Goal: Task Accomplishment & Management: Manage account settings

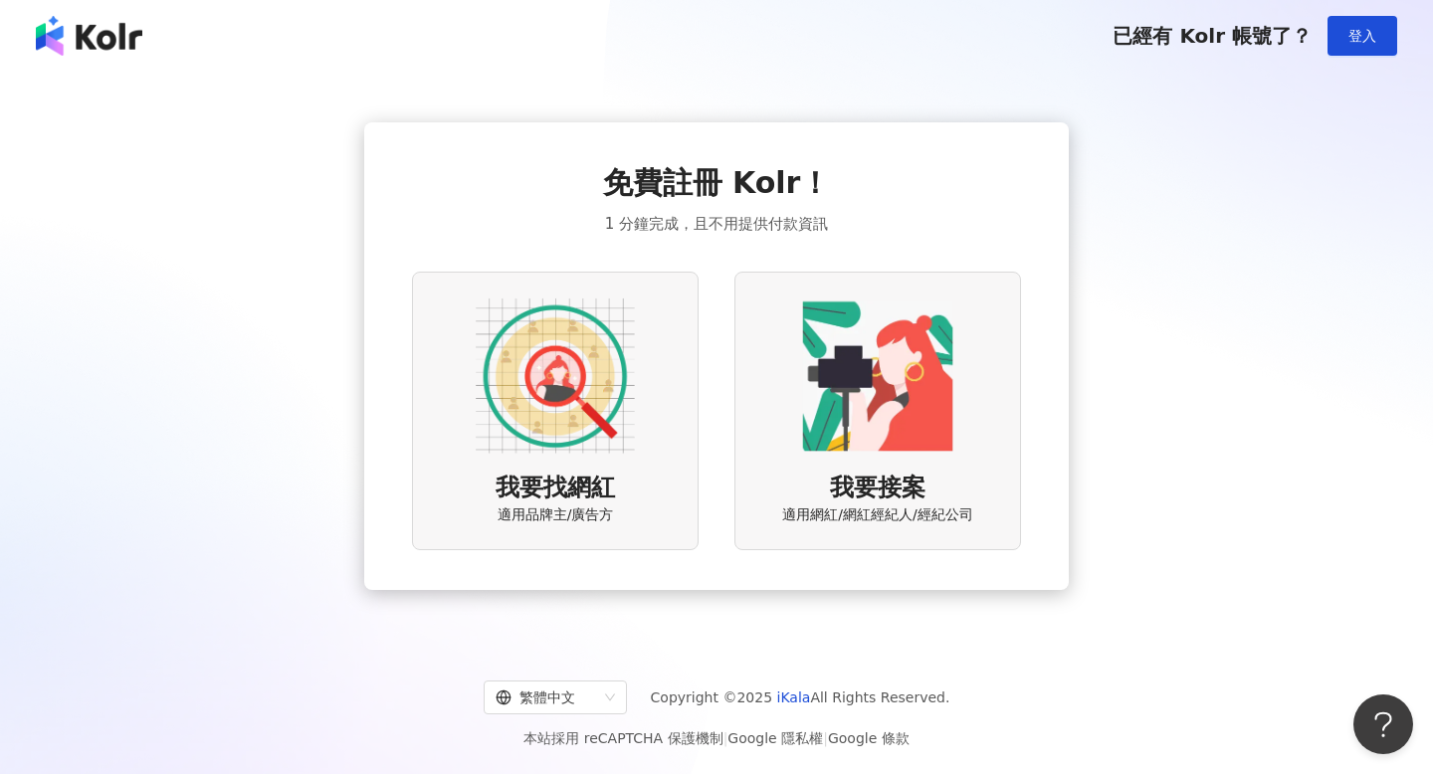
click at [878, 513] on span "適用網紅/網紅經紀人/經紀公司" at bounding box center [877, 516] width 190 height 20
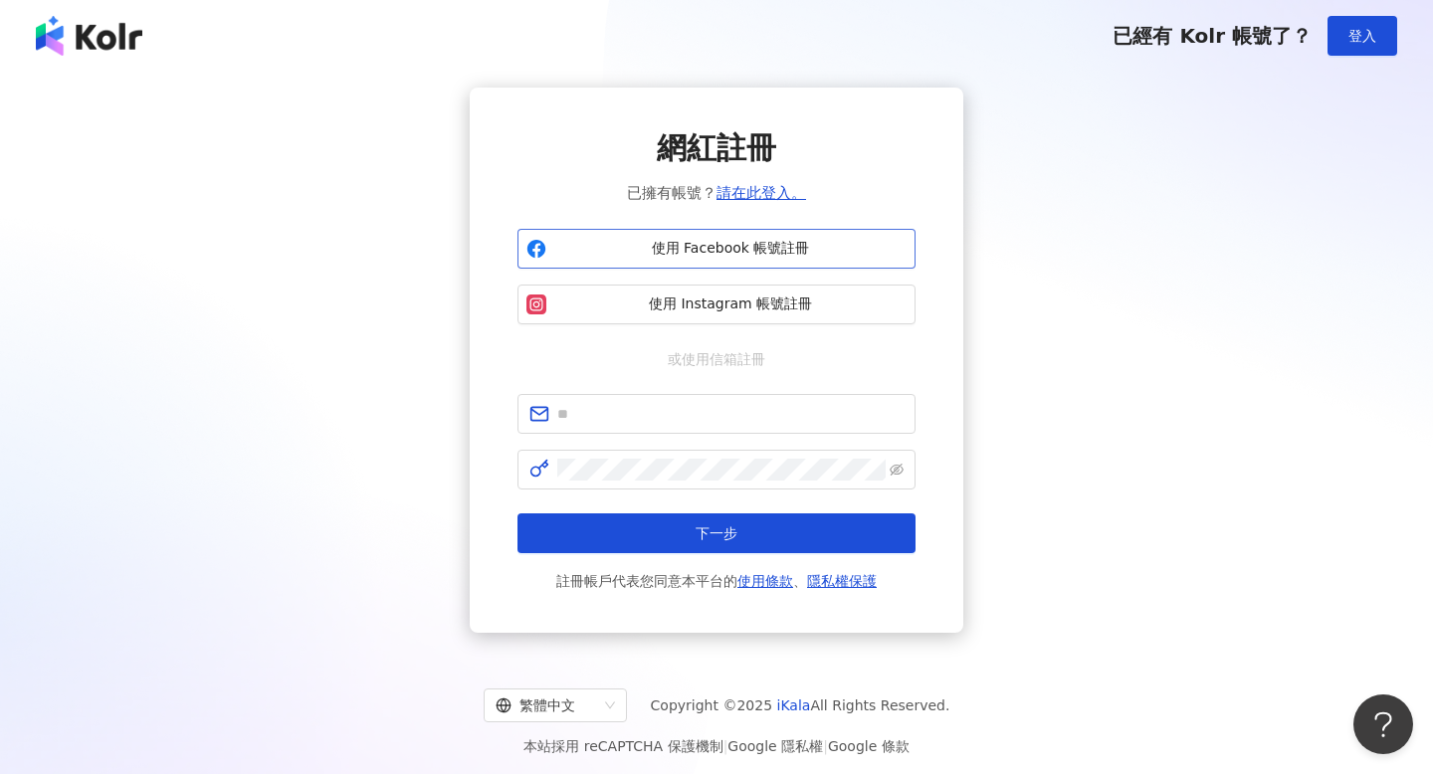
click at [793, 238] on button "使用 Facebook 帳號註冊" at bounding box center [717, 249] width 398 height 40
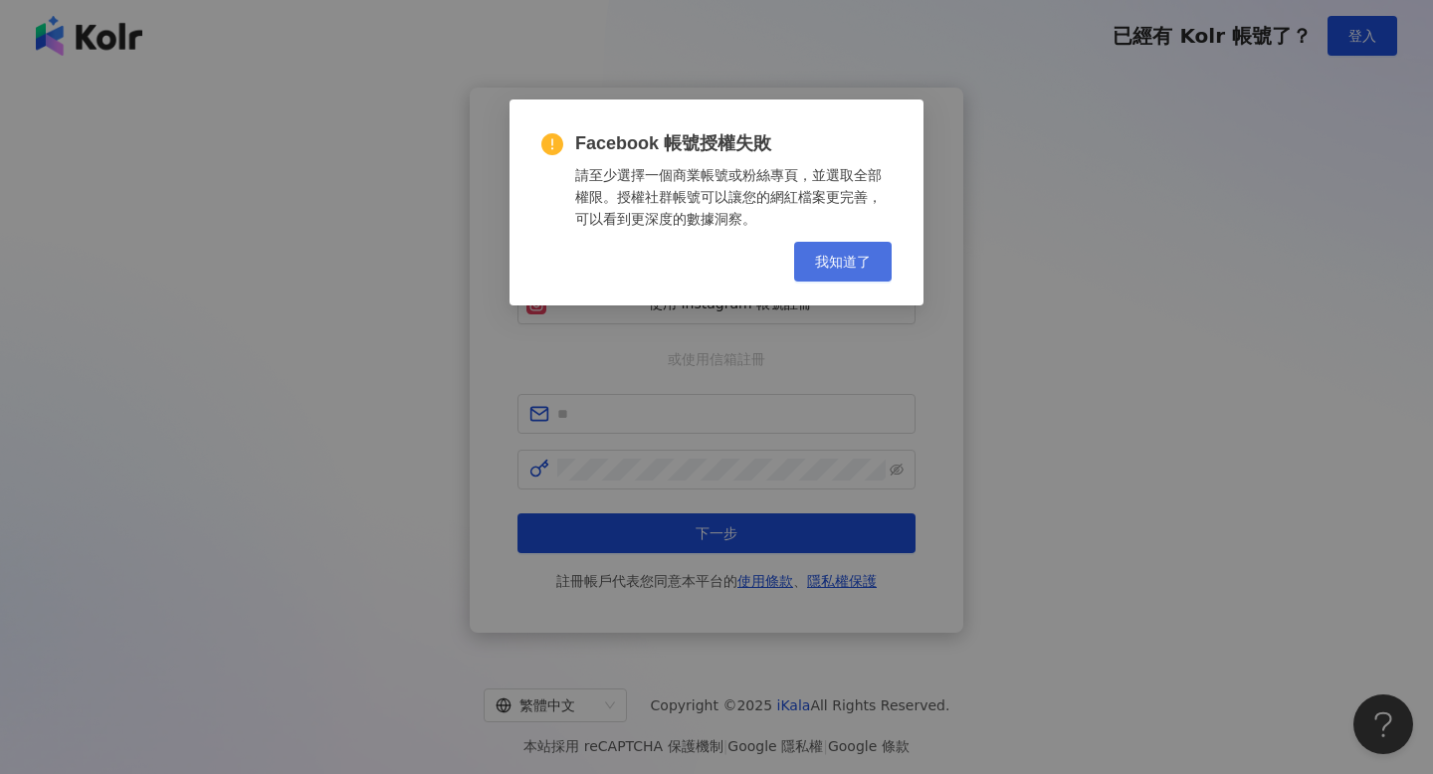
click at [870, 257] on span "我知道了" at bounding box center [843, 262] width 56 height 16
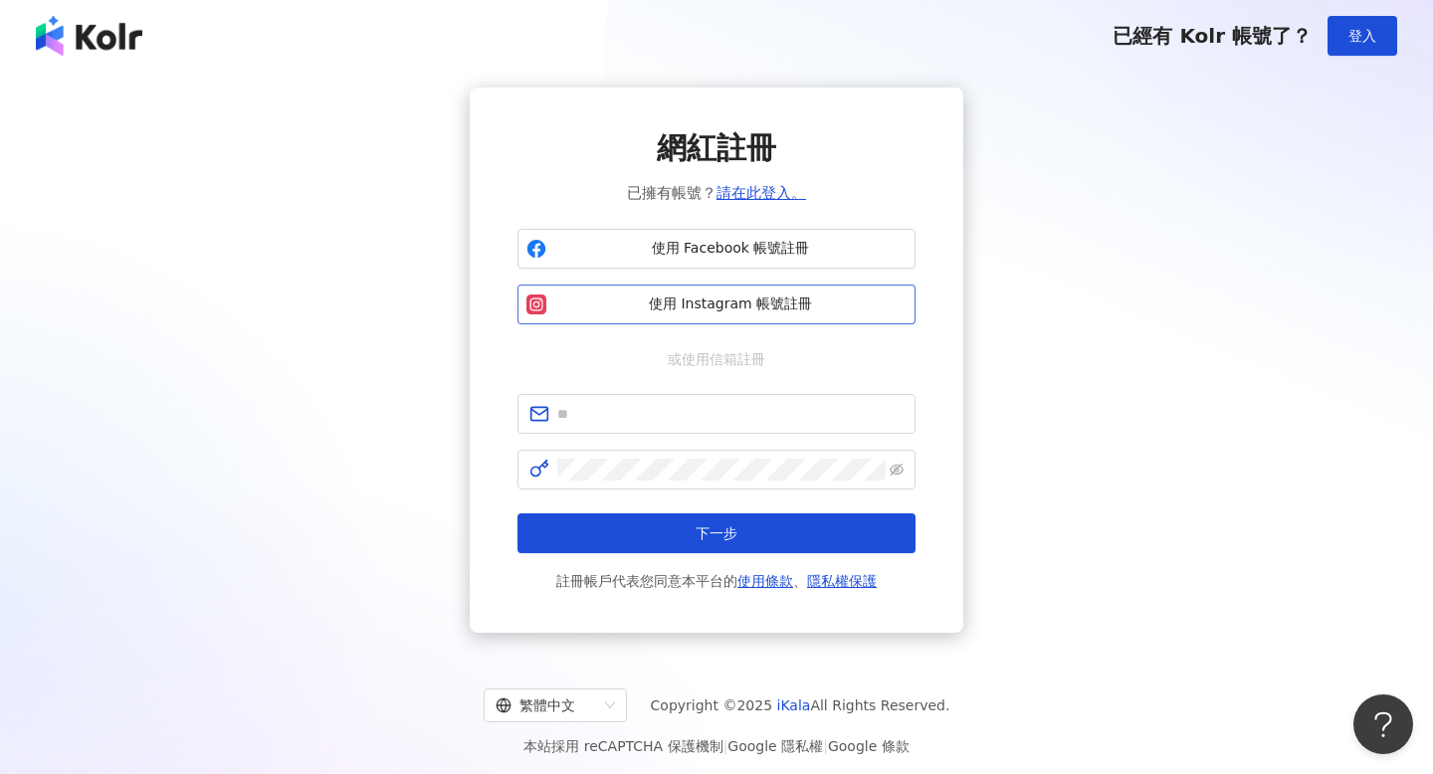
click at [855, 295] on span "使用 Instagram 帳號註冊" at bounding box center [730, 305] width 352 height 20
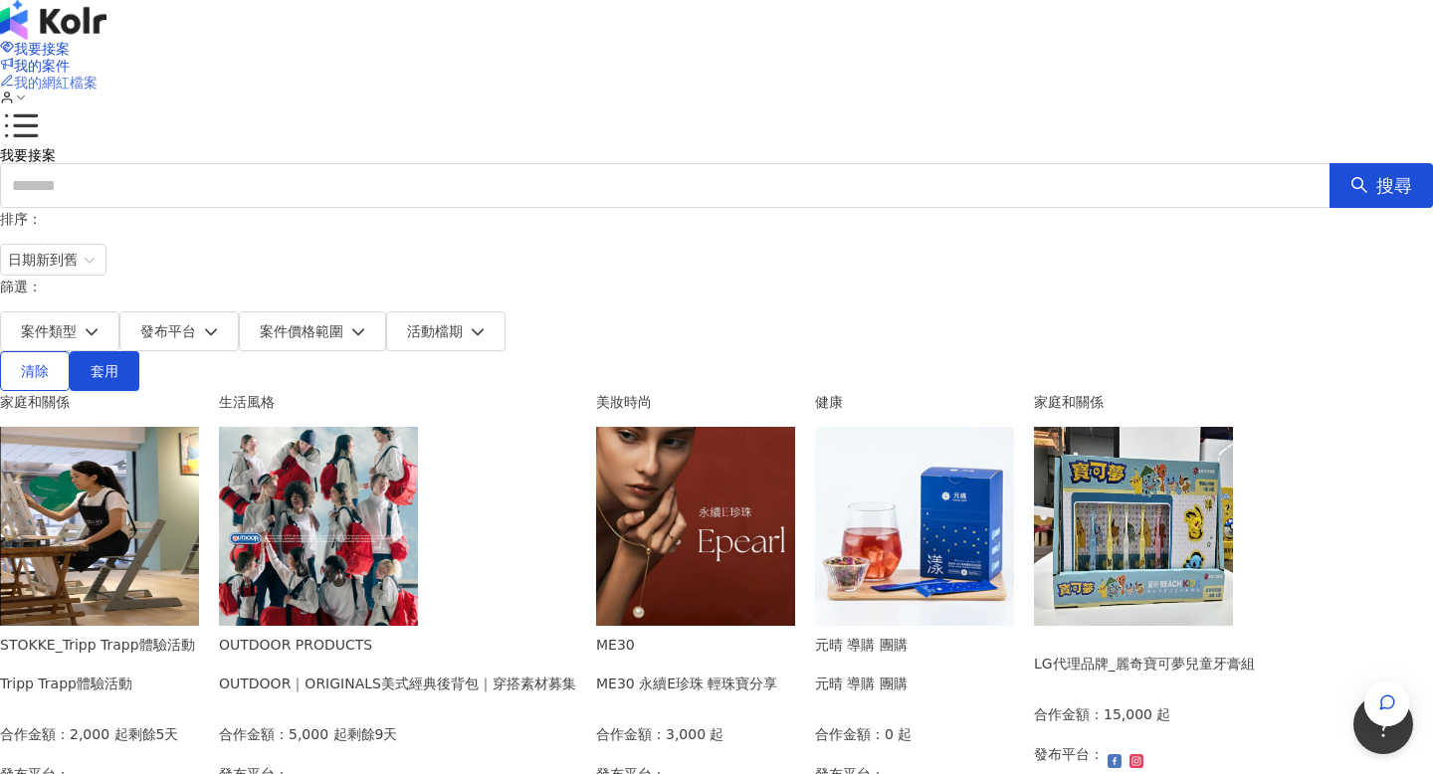
click at [98, 75] on span "我的網紅檔案" at bounding box center [56, 83] width 84 height 16
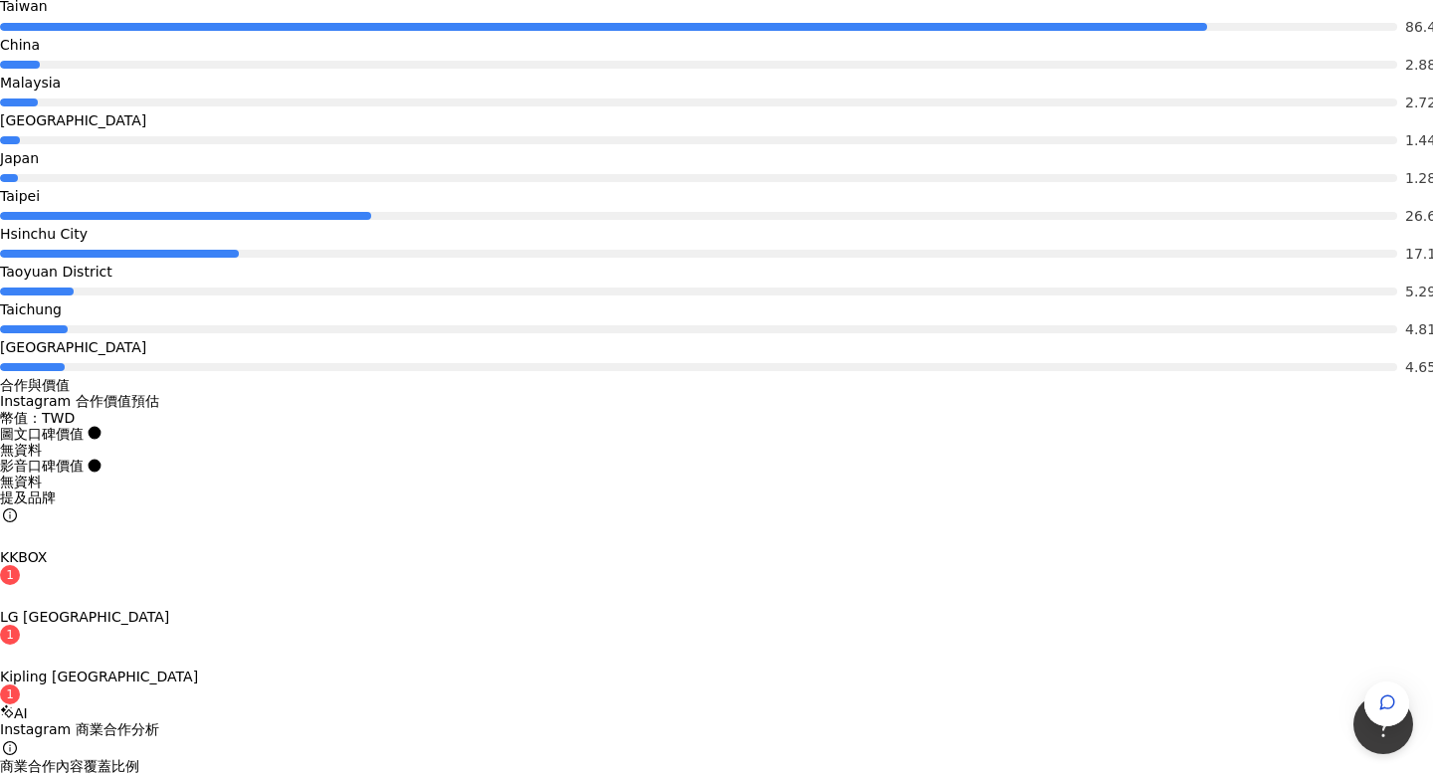
scroll to position [3212, 0]
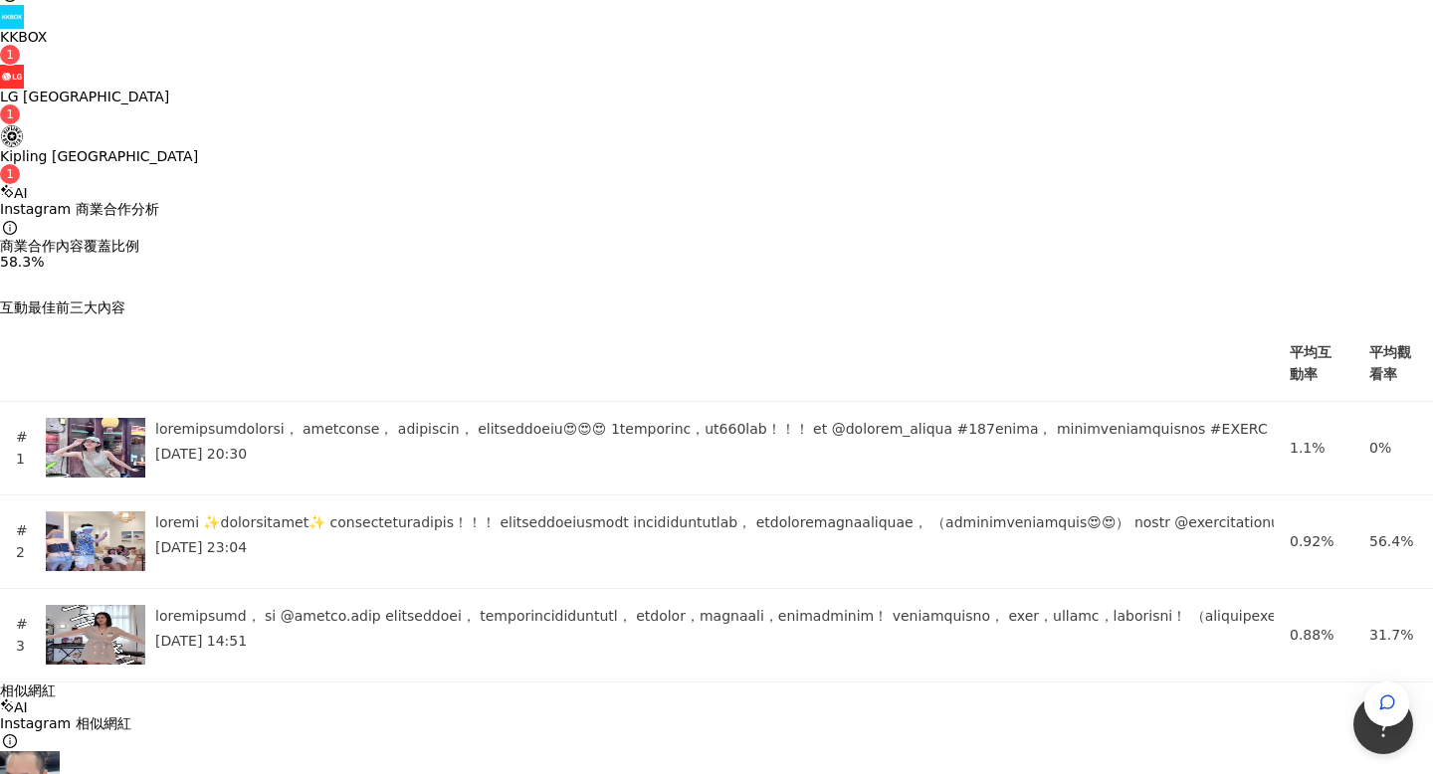
scroll to position [3739, 0]
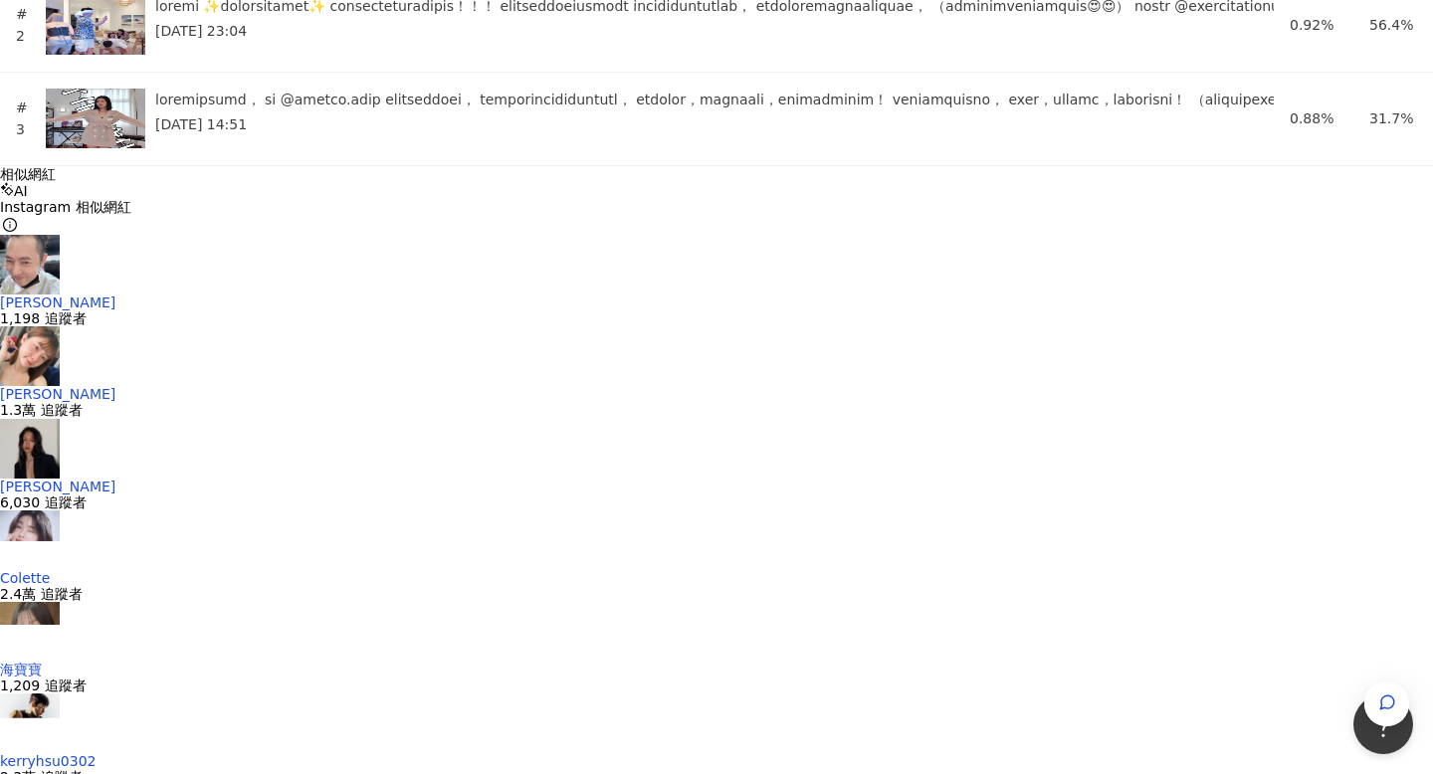
scroll to position [4257, 0]
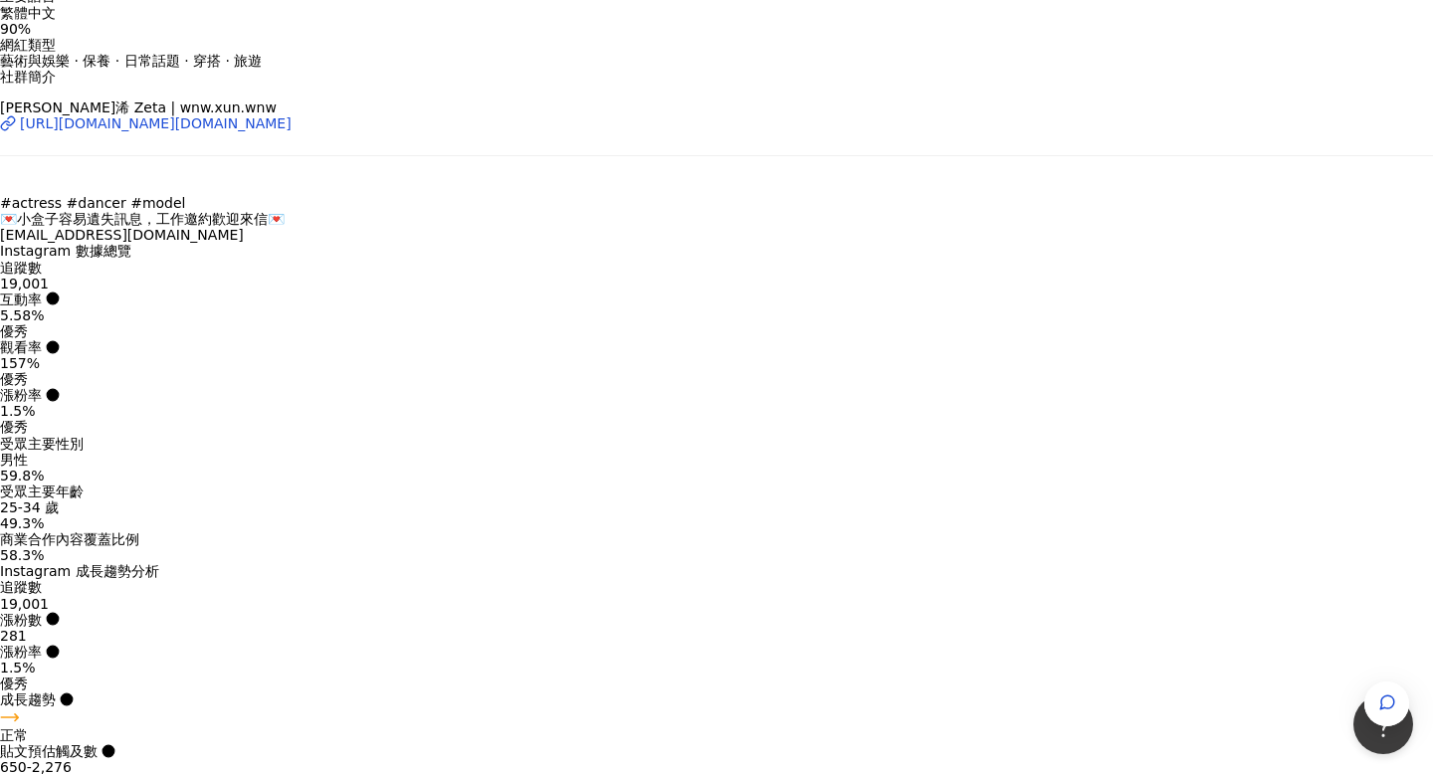
scroll to position [0, 0]
